Goal: Transaction & Acquisition: Purchase product/service

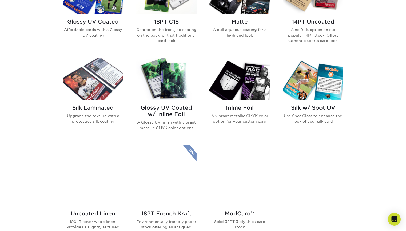
scroll to position [302, 0]
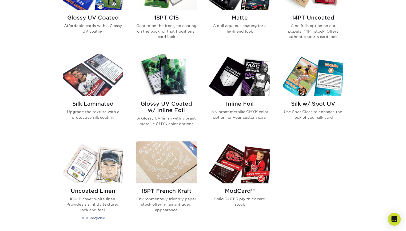
click at [244, 95] on img at bounding box center [239, 75] width 61 height 42
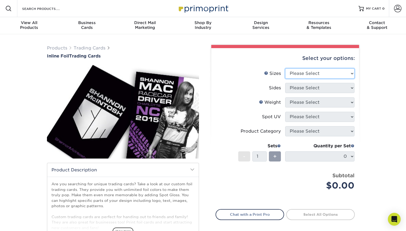
select select "2.50x3.50"
select select "e9e9dfb3-fba1-4d60-972c-fd9ca5904d33"
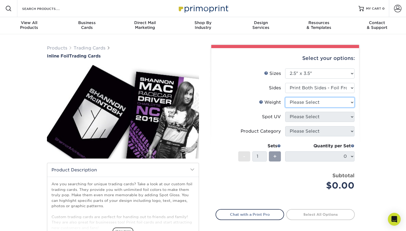
select select "16PT"
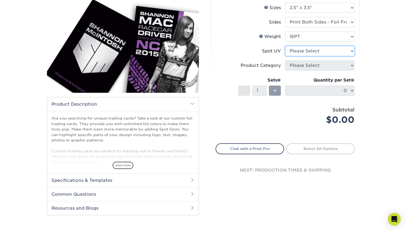
scroll to position [71, 0]
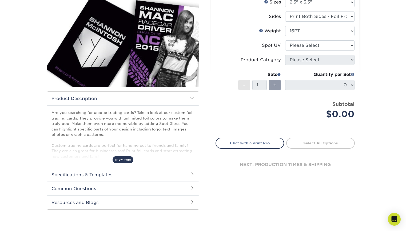
click at [128, 157] on span "show more" at bounding box center [123, 159] width 21 height 7
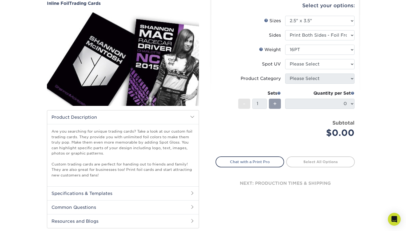
scroll to position [46, 0]
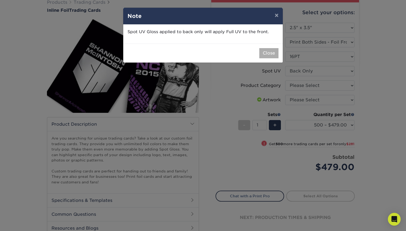
click at [270, 53] on button "Close" at bounding box center [268, 53] width 19 height 10
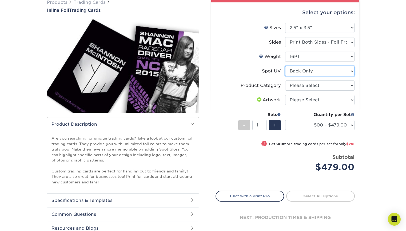
select select "3"
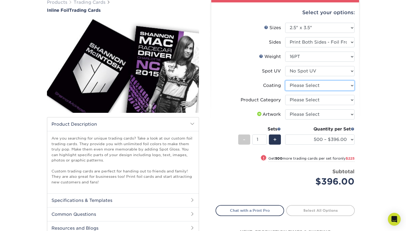
select select "3e7618de-abca-4bda-9f97-8b9129e913d8"
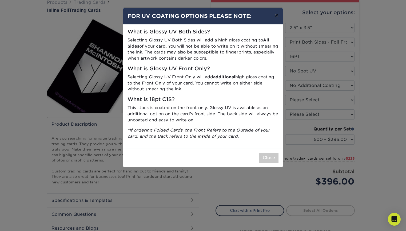
click at [277, 16] on button "×" at bounding box center [277, 15] width 12 height 15
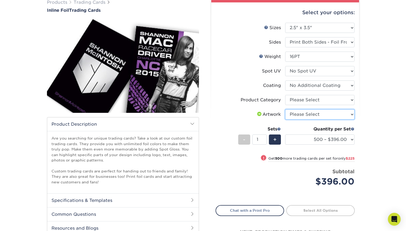
select select "upload"
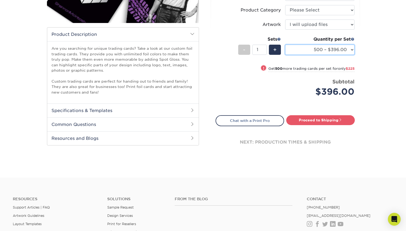
scroll to position [126, 0]
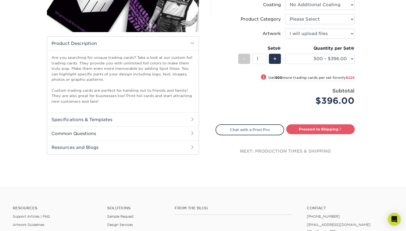
click at [190, 119] on span at bounding box center [192, 119] width 4 height 4
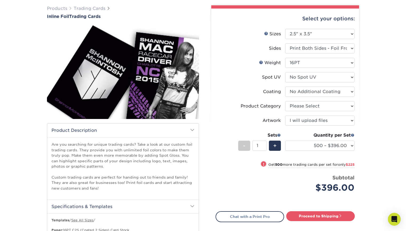
scroll to position [42, 0]
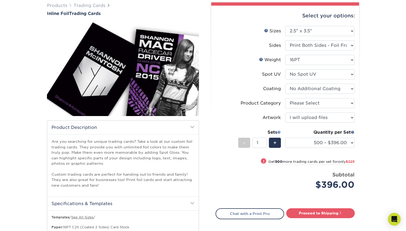
click at [280, 131] on span at bounding box center [279, 132] width 4 height 4
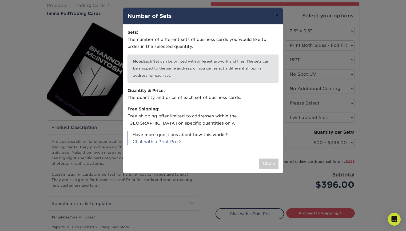
click at [278, 14] on button "×" at bounding box center [277, 15] width 12 height 15
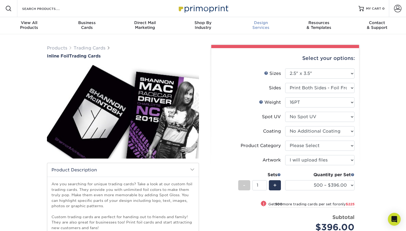
scroll to position [0, 0]
select select "2ba18f74-0f96-487e-8b6e-985b404b3305"
select select
select select "-1"
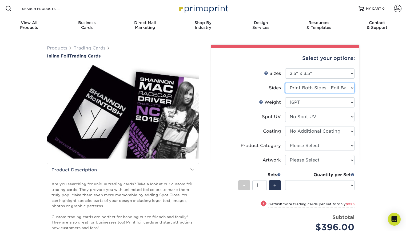
select select "-1"
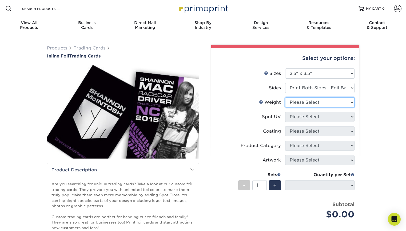
select select "16PT"
select select
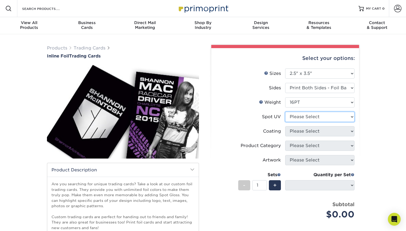
select select "3"
select select "-1"
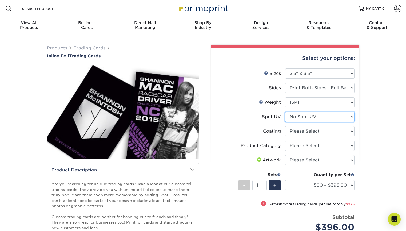
select select "1"
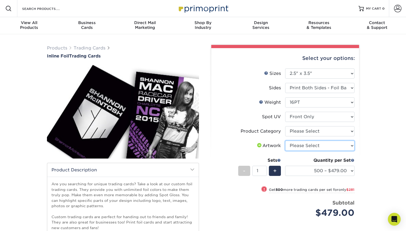
select select "upload"
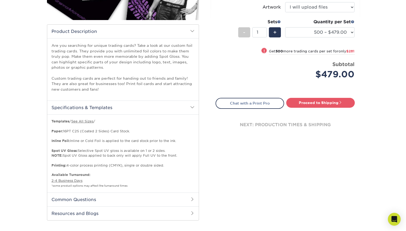
scroll to position [146, 0]
